Goal: Obtain resource: Obtain resource

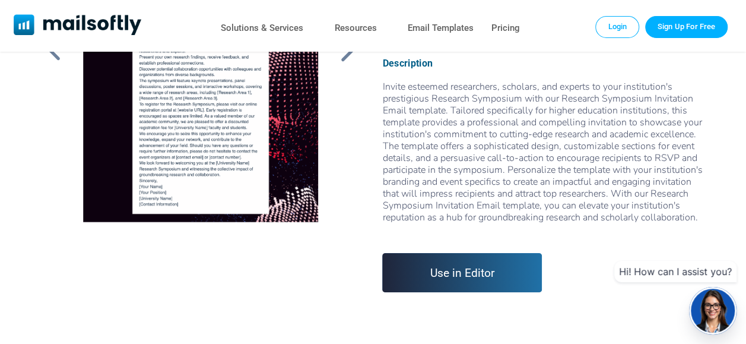
scroll to position [59, 0]
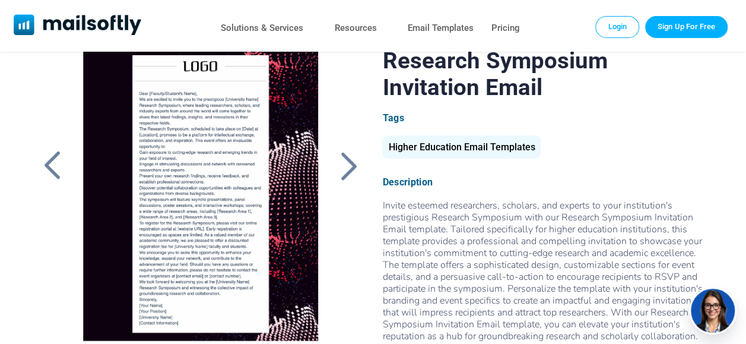
click at [236, 178] on div at bounding box center [200, 195] width 261 height 297
click at [229, 127] on div at bounding box center [200, 195] width 261 height 297
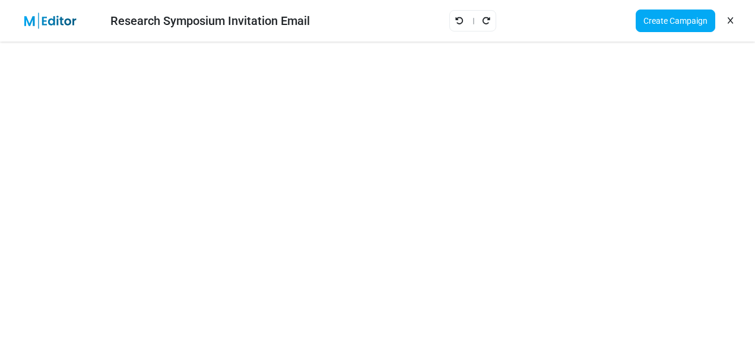
drag, startPoint x: 112, startPoint y: 24, endPoint x: 312, endPoint y: 22, distance: 200.1
click at [322, 26] on div "Research Symposium Invitation Email Create Campaign" at bounding box center [377, 21] width 755 height 42
copy div "Research Symposium Invitation Email"
